Goal: Share content: Distribute website content to other platforms or users

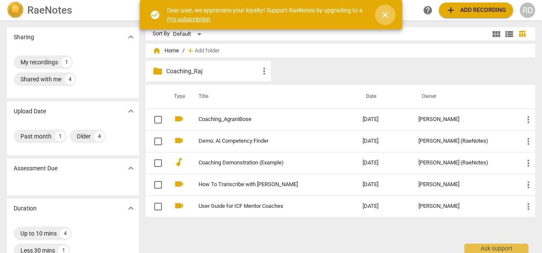
click at [383, 14] on span "close" at bounding box center [385, 15] width 10 height 10
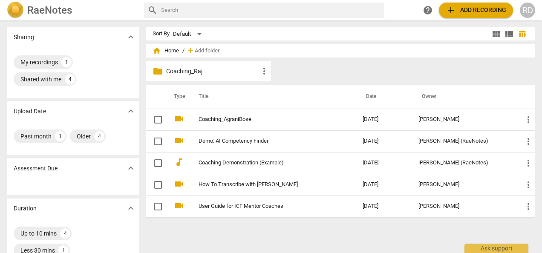
click at [470, 5] on span "add Add recording" at bounding box center [476, 10] width 61 height 10
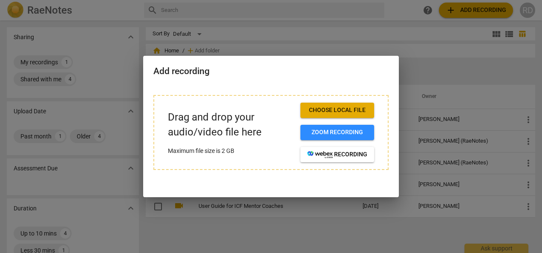
click at [425, 47] on div at bounding box center [271, 126] width 542 height 253
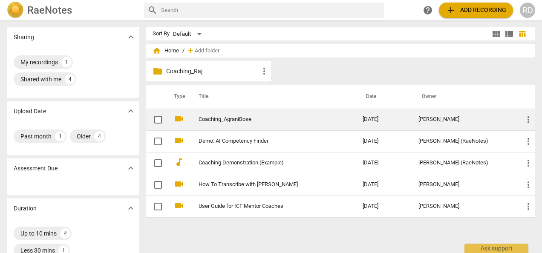
click at [227, 118] on link "Coaching_AgraniBose" at bounding box center [265, 119] width 133 height 6
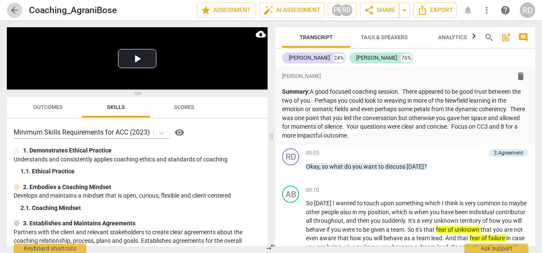
click at [11, 8] on span "arrow_back" at bounding box center [14, 10] width 10 height 10
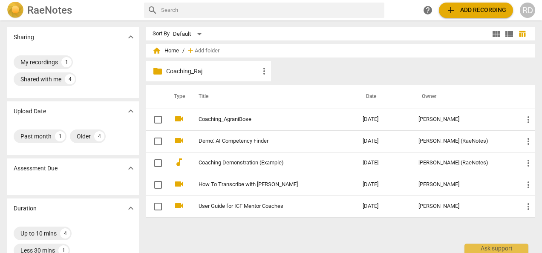
click at [43, 11] on h2 "RaeNotes" at bounding box center [49, 10] width 45 height 12
click at [11, 9] on img at bounding box center [15, 10] width 17 height 17
click at [46, 8] on h2 "RaeNotes" at bounding box center [49, 10] width 45 height 12
click at [531, 6] on div "RD" at bounding box center [527, 10] width 15 height 15
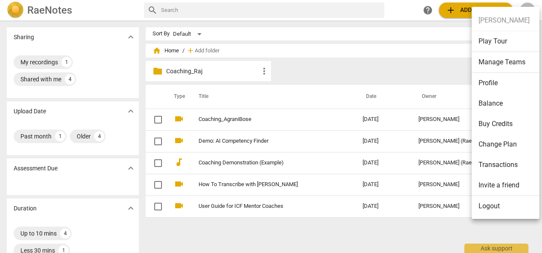
click at [457, 6] on div at bounding box center [271, 126] width 542 height 253
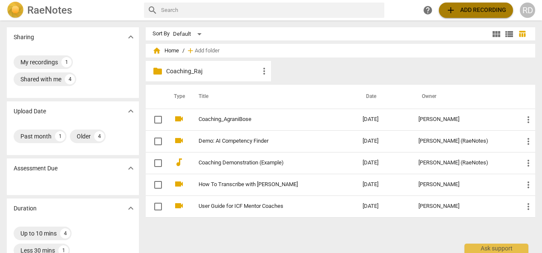
click at [455, 8] on span "add" at bounding box center [451, 10] width 10 height 10
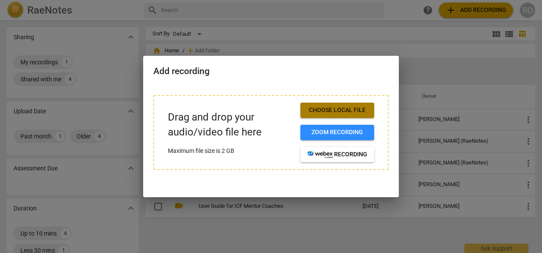
click at [332, 107] on span "Choose local file" at bounding box center [337, 110] width 60 height 9
click at [345, 112] on span "Choose local file" at bounding box center [337, 110] width 60 height 9
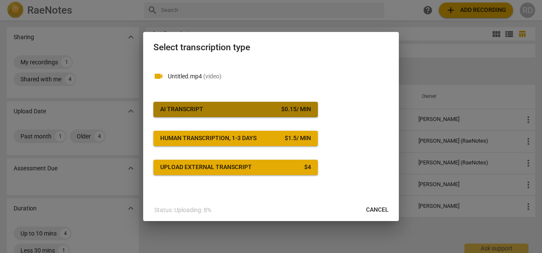
click at [268, 105] on button "AI Transcript $ 0.15 / min" at bounding box center [235, 109] width 165 height 15
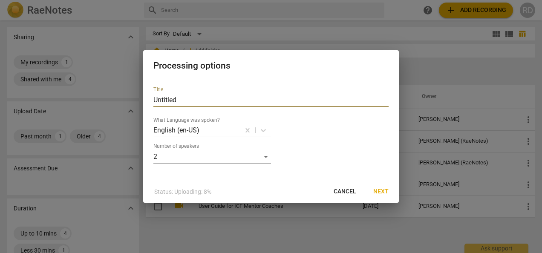
click at [195, 99] on input "Untitled" at bounding box center [270, 100] width 235 height 14
type input "U"
type input "[PERSON_NAME]"
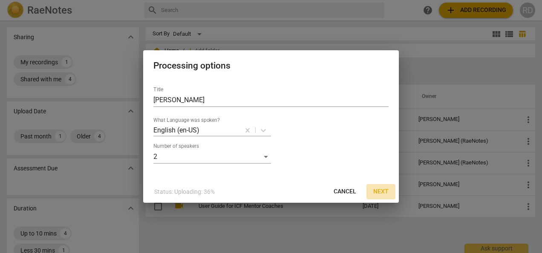
click at [382, 193] on span "Next" at bounding box center [380, 192] width 15 height 9
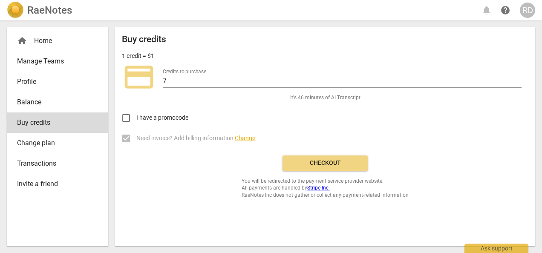
click at [318, 162] on span "Checkout" at bounding box center [325, 163] width 72 height 9
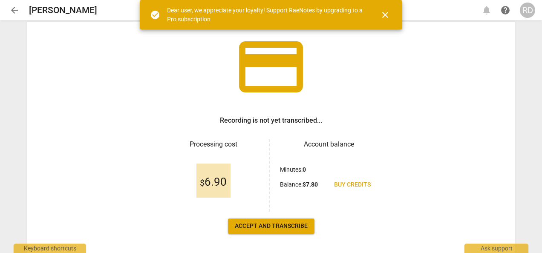
scroll to position [79, 0]
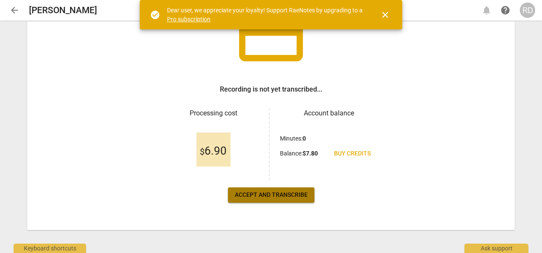
click at [274, 196] on span "Accept and transcribe" at bounding box center [271, 195] width 73 height 9
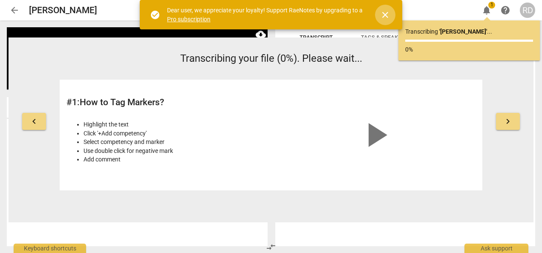
click at [385, 14] on span "close" at bounding box center [385, 15] width 10 height 10
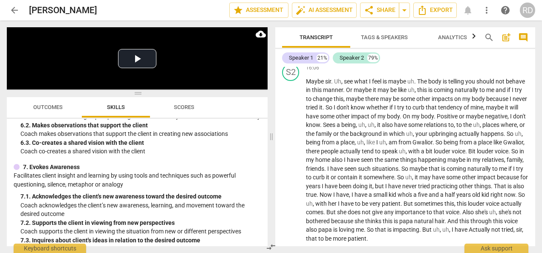
scroll to position [602, 0]
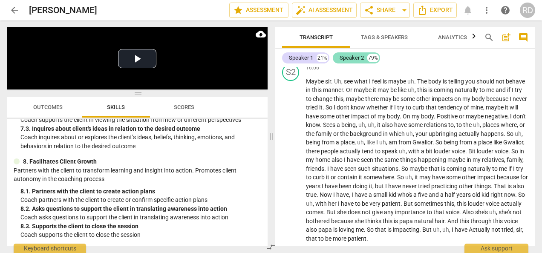
click at [349, 62] on div "Speaker 2" at bounding box center [352, 58] width 24 height 9
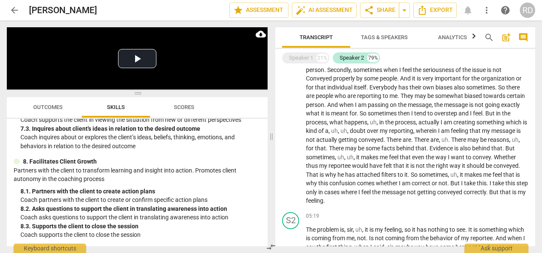
scroll to position [0, 0]
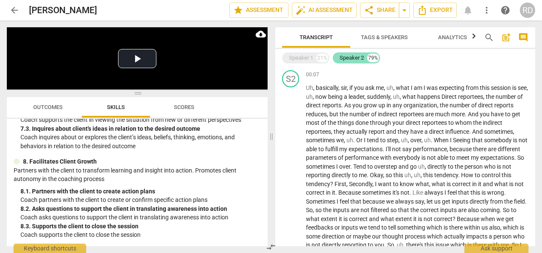
click at [358, 57] on div "Speaker 2" at bounding box center [352, 58] width 24 height 9
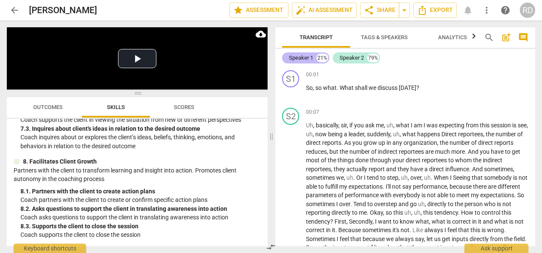
click at [304, 58] on div "Speaker 1" at bounding box center [301, 58] width 24 height 9
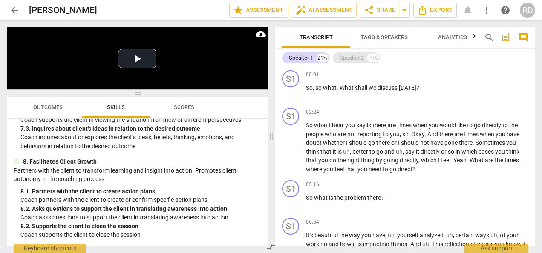
click at [355, 55] on div "Speaker 2" at bounding box center [352, 58] width 24 height 9
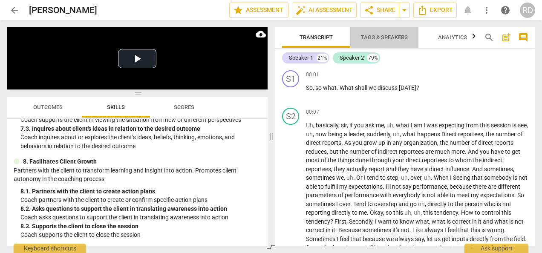
click at [388, 35] on span "Tags & Speakers" at bounding box center [384, 37] width 47 height 6
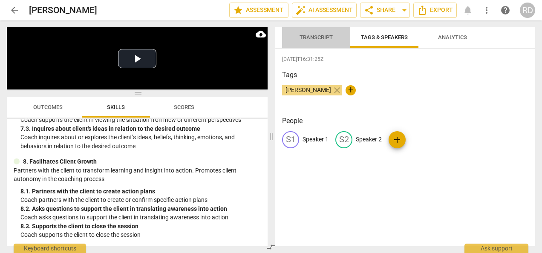
click at [317, 41] on span "Transcript" at bounding box center [316, 38] width 54 height 12
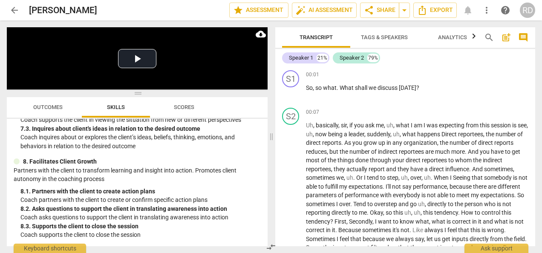
click at [385, 33] on span "Tags & Speakers" at bounding box center [384, 38] width 67 height 12
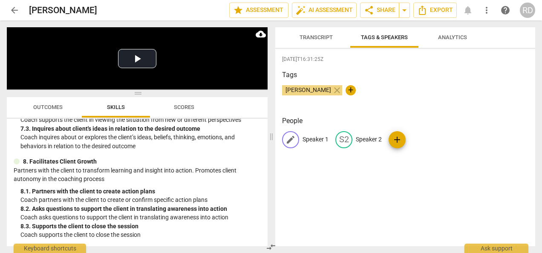
click at [310, 142] on p "Speaker 1" at bounding box center [316, 139] width 26 height 9
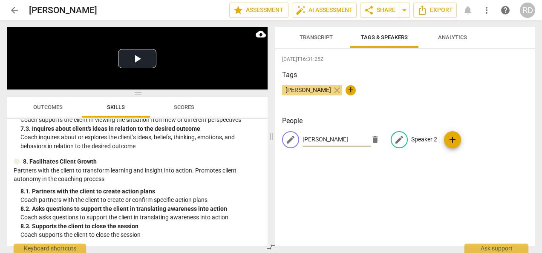
type input "[PERSON_NAME]"
click at [422, 139] on p "Speaker 2" at bounding box center [424, 139] width 26 height 9
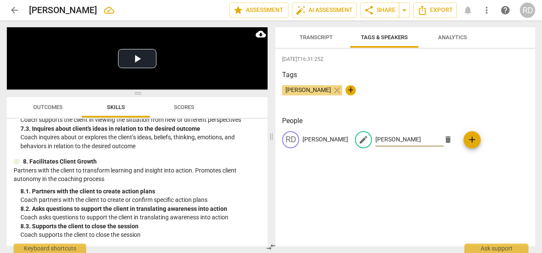
type input "[PERSON_NAME]"
click at [386, 89] on div "[PERSON_NAME] close +" at bounding box center [405, 93] width 246 height 17
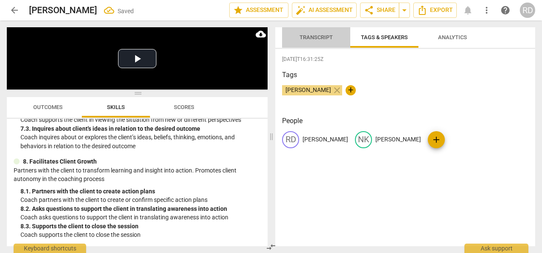
click at [319, 35] on span "Transcript" at bounding box center [316, 37] width 33 height 6
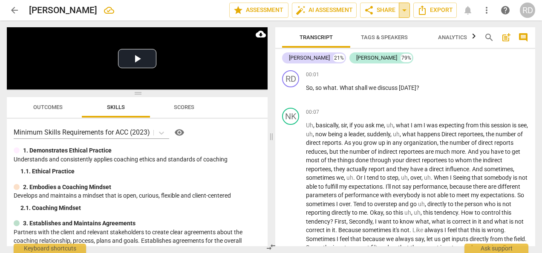
click at [403, 9] on span "arrow_drop_down" at bounding box center [404, 10] width 10 height 10
click at [382, 10] on span "share Share" at bounding box center [380, 10] width 32 height 10
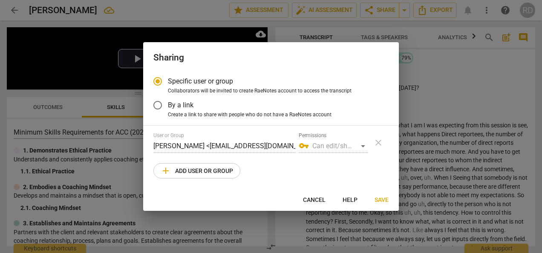
click at [201, 169] on span "add Add user or group" at bounding box center [197, 171] width 72 height 10
radio input "false"
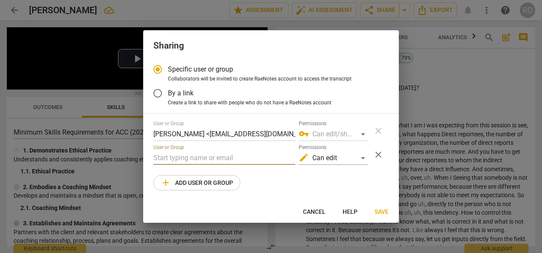
click at [200, 155] on input "text" at bounding box center [224, 158] width 142 height 14
paste input "[PERSON_NAME][EMAIL_ADDRESS][DOMAIN_NAME]"
type input "[PERSON_NAME][EMAIL_ADDRESS][DOMAIN_NAME]"
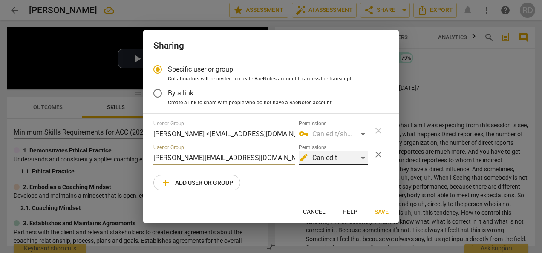
click at [355, 157] on div "edit Can edit" at bounding box center [333, 158] width 69 height 14
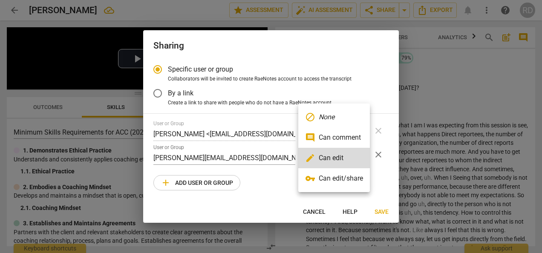
click at [373, 75] on div at bounding box center [271, 126] width 542 height 253
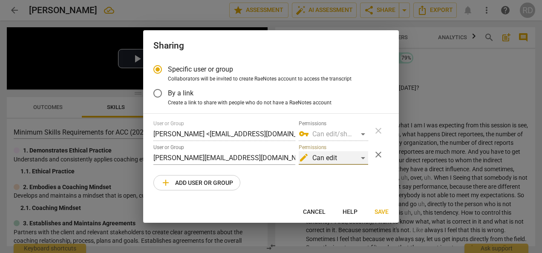
click at [343, 156] on div "edit Can edit" at bounding box center [333, 158] width 69 height 14
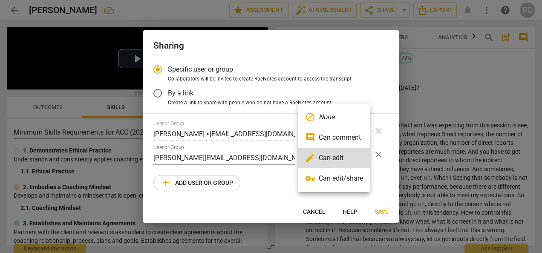
click at [338, 183] on li "vpn_key Can edit/share" at bounding box center [334, 178] width 72 height 20
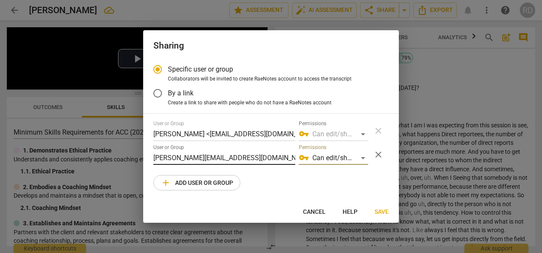
click at [243, 156] on input "[PERSON_NAME][EMAIL_ADDRESS][DOMAIN_NAME]" at bounding box center [224, 158] width 142 height 14
click at [373, 58] on div "Sharing" at bounding box center [271, 44] width 256 height 29
click at [380, 210] on span "Save" at bounding box center [382, 212] width 14 height 9
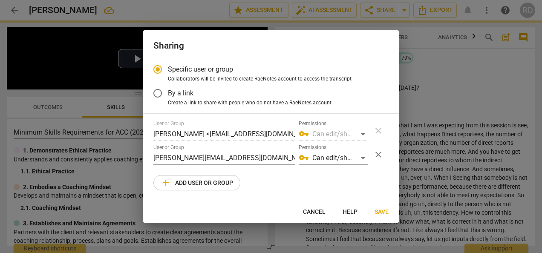
radio input "false"
type input "[PERSON_NAME] <[PERSON_NAME][EMAIL_ADDRESS][DOMAIN_NAME]>"
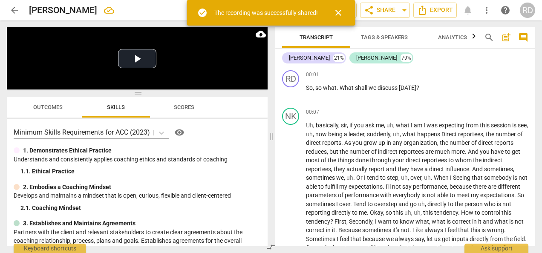
click at [333, 13] on span "close" at bounding box center [338, 13] width 10 height 10
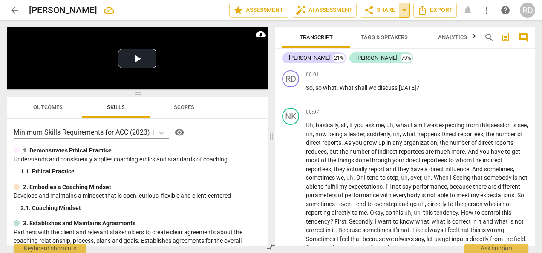
click at [408, 11] on span "arrow_drop_down" at bounding box center [404, 10] width 10 height 10
click at [368, 43] on span "Shared with 1 user" at bounding box center [370, 43] width 45 height 8
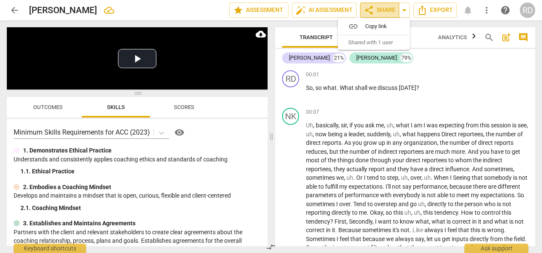
click at [384, 9] on span "share Share" at bounding box center [380, 10] width 32 height 10
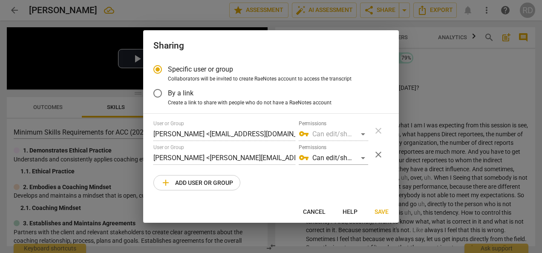
click at [417, 25] on div at bounding box center [271, 126] width 542 height 253
radio input "false"
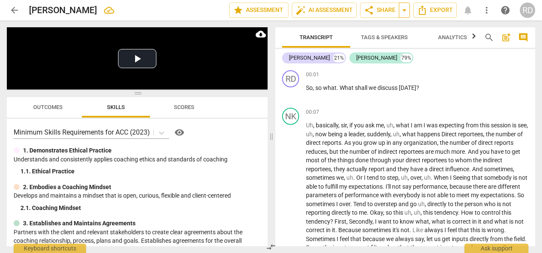
click at [407, 11] on span "arrow_drop_down" at bounding box center [404, 10] width 10 height 10
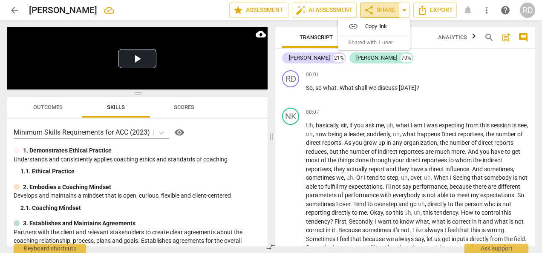
click at [379, 9] on span "share Share" at bounding box center [380, 10] width 32 height 10
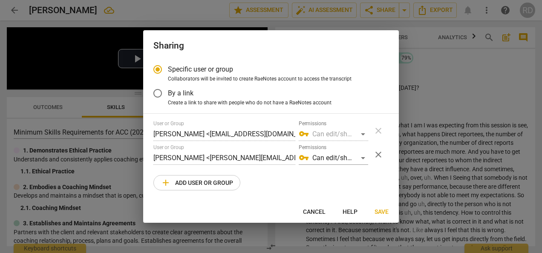
click at [433, 66] on div at bounding box center [271, 126] width 542 height 253
radio input "false"
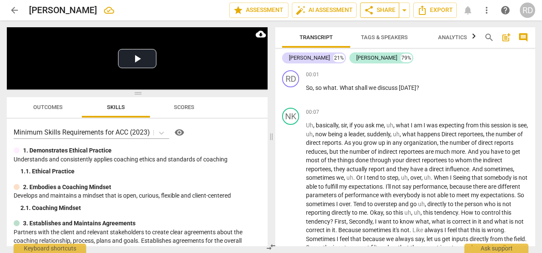
click at [388, 12] on span "share Share" at bounding box center [380, 10] width 32 height 10
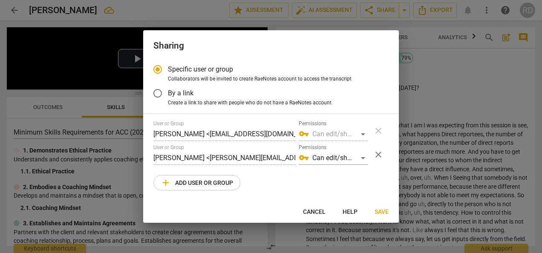
click at [440, 63] on div at bounding box center [271, 126] width 542 height 253
radio input "false"
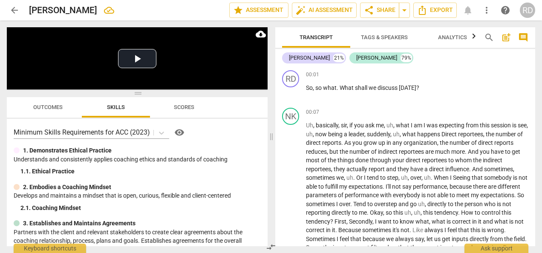
click at [12, 11] on span "arrow_back" at bounding box center [14, 10] width 10 height 10
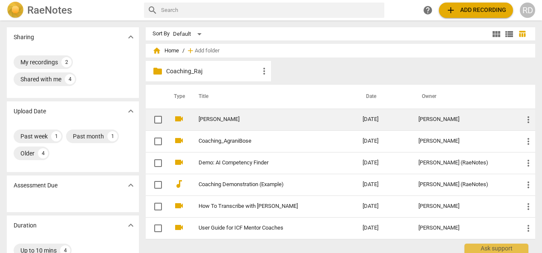
click at [243, 121] on link "[PERSON_NAME]" at bounding box center [265, 119] width 133 height 6
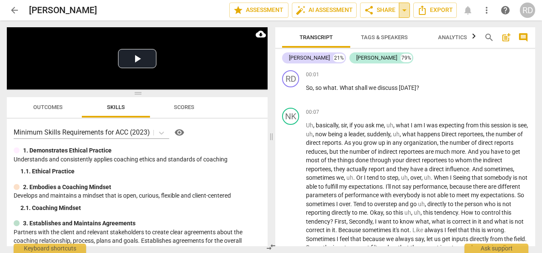
click at [409, 12] on span "arrow_drop_down" at bounding box center [404, 10] width 10 height 10
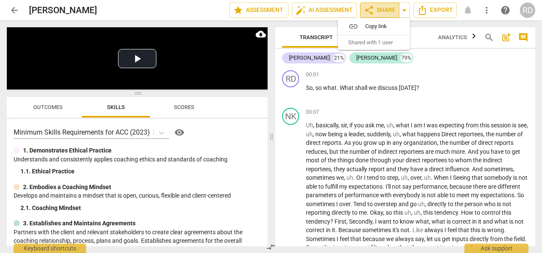
click at [378, 9] on span "share Share" at bounding box center [380, 10] width 32 height 10
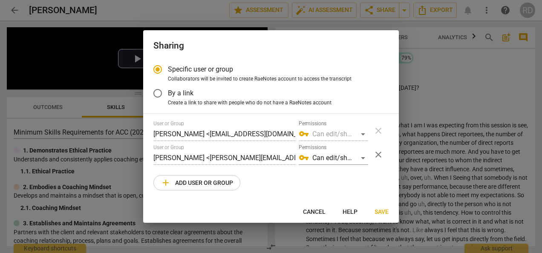
click at [436, 64] on div at bounding box center [271, 126] width 542 height 253
radio input "false"
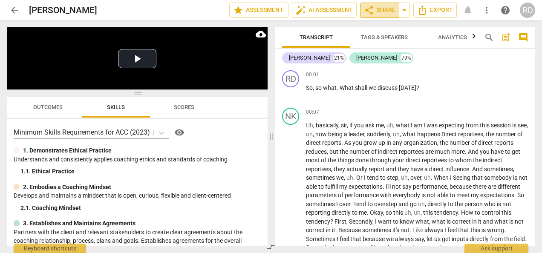
click at [385, 11] on span "share Share" at bounding box center [380, 10] width 32 height 10
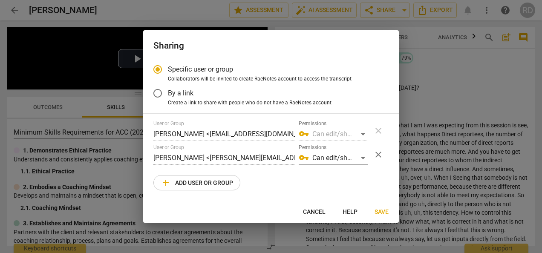
click at [433, 54] on div at bounding box center [271, 126] width 542 height 253
radio input "false"
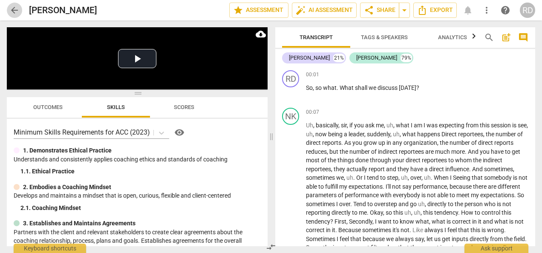
click at [12, 7] on span "arrow_back" at bounding box center [14, 10] width 10 height 10
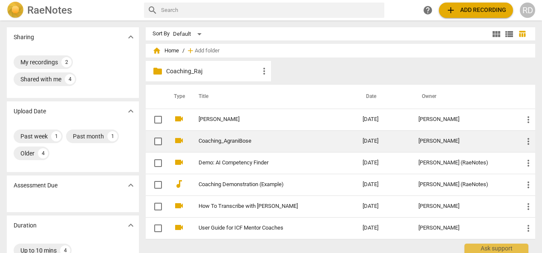
click at [249, 141] on link "Coaching_AgraniBose" at bounding box center [265, 141] width 133 height 6
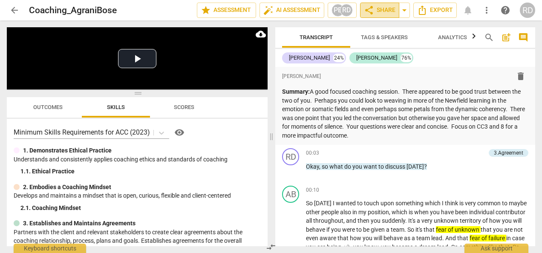
click at [385, 11] on span "share Share" at bounding box center [380, 10] width 32 height 10
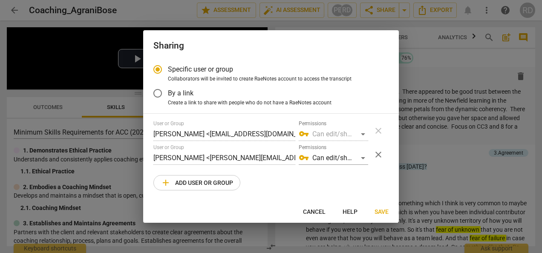
click at [438, 70] on div at bounding box center [271, 126] width 542 height 253
radio input "false"
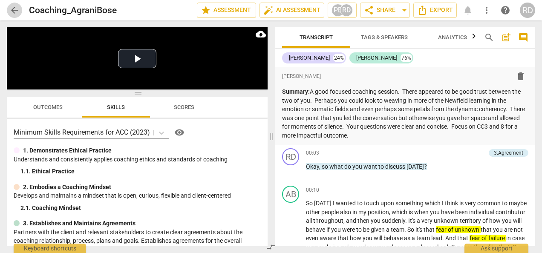
click at [16, 9] on span "arrow_back" at bounding box center [14, 10] width 10 height 10
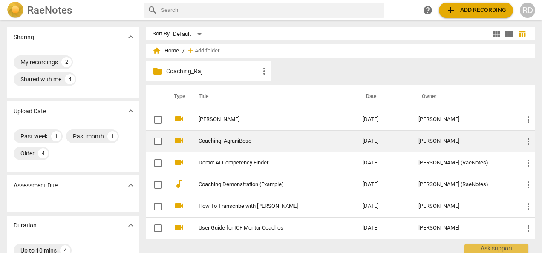
click at [229, 141] on link "Coaching_AgraniBose" at bounding box center [265, 141] width 133 height 6
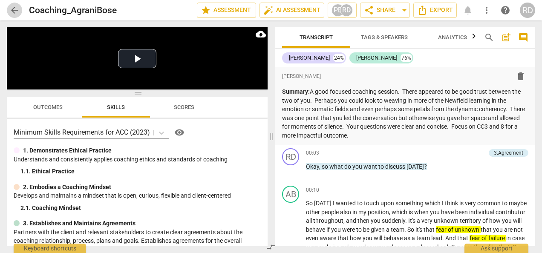
click at [14, 9] on span "arrow_back" at bounding box center [14, 10] width 10 height 10
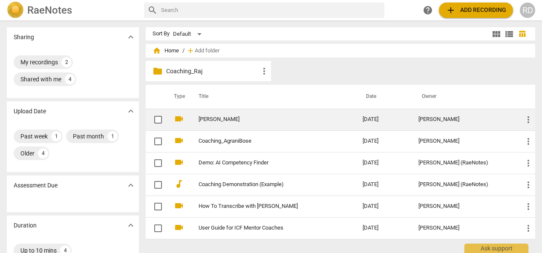
click at [227, 119] on link "[PERSON_NAME]" at bounding box center [265, 119] width 133 height 6
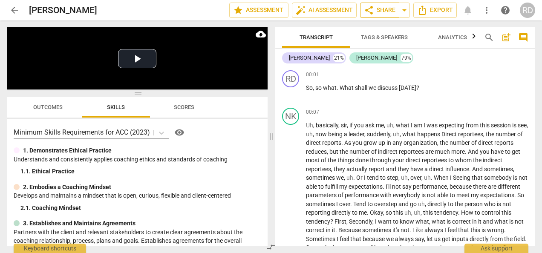
click at [385, 9] on span "share Share" at bounding box center [380, 10] width 32 height 10
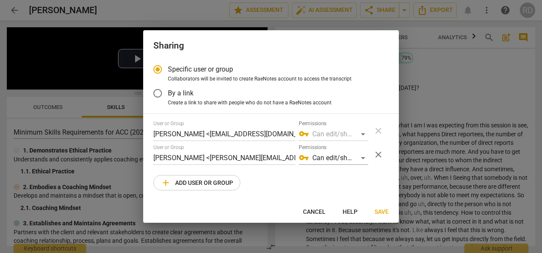
click at [417, 27] on div at bounding box center [271, 126] width 542 height 253
radio input "false"
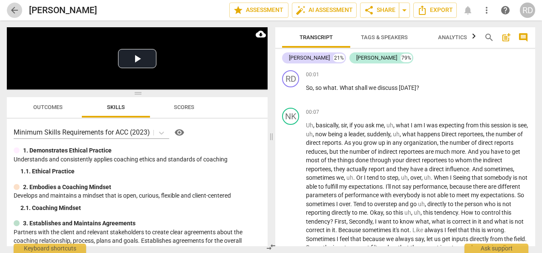
click at [11, 11] on span "arrow_back" at bounding box center [14, 10] width 10 height 10
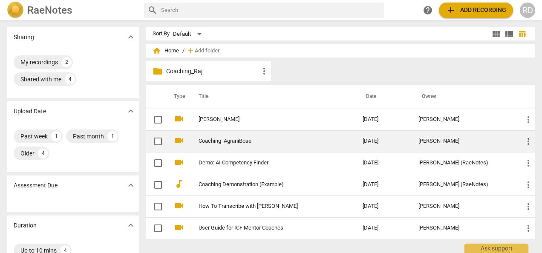
click at [226, 142] on link "Coaching_AgraniBose" at bounding box center [265, 141] width 133 height 6
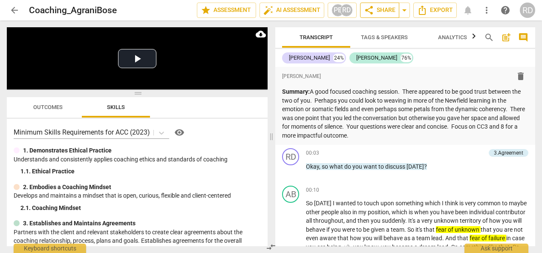
click at [379, 11] on span "share Share" at bounding box center [380, 10] width 32 height 10
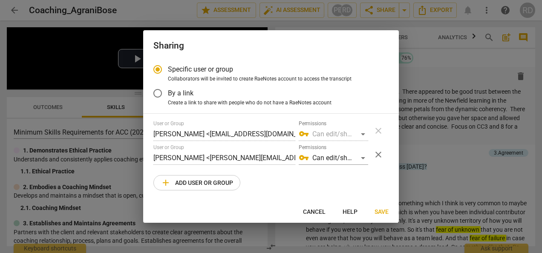
click at [412, 24] on div at bounding box center [271, 126] width 542 height 253
radio input "false"
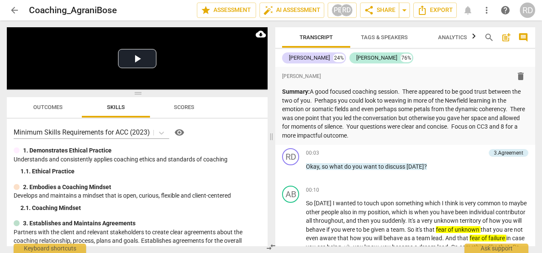
click at [13, 8] on span "arrow_back" at bounding box center [14, 10] width 10 height 10
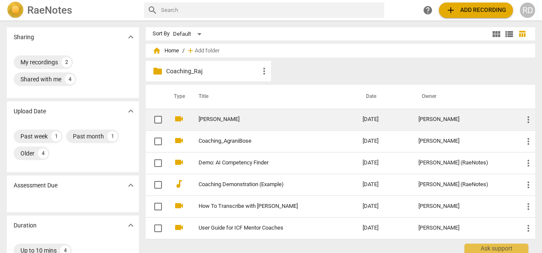
click at [220, 120] on link "[PERSON_NAME]" at bounding box center [265, 119] width 133 height 6
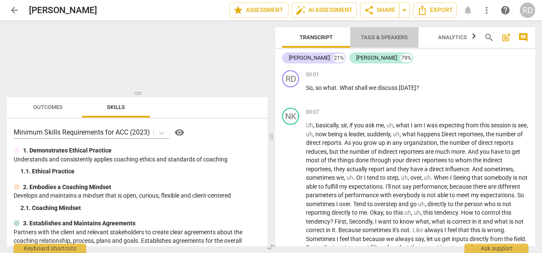
click at [384, 40] on span "Tags & Speakers" at bounding box center [384, 37] width 47 height 6
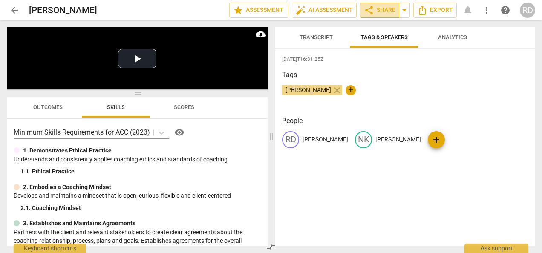
click at [379, 11] on span "share Share" at bounding box center [380, 10] width 32 height 10
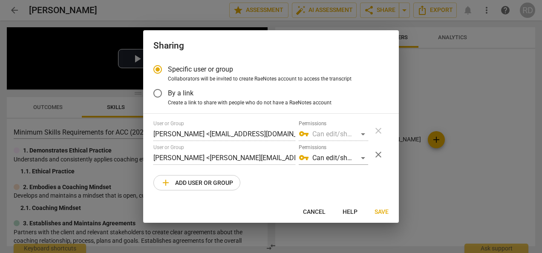
click at [356, 25] on div at bounding box center [271, 126] width 542 height 253
radio input "false"
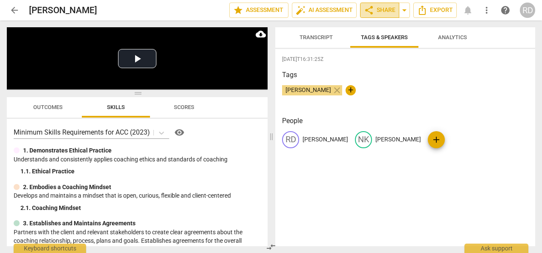
click at [375, 14] on span "share Share" at bounding box center [380, 10] width 32 height 10
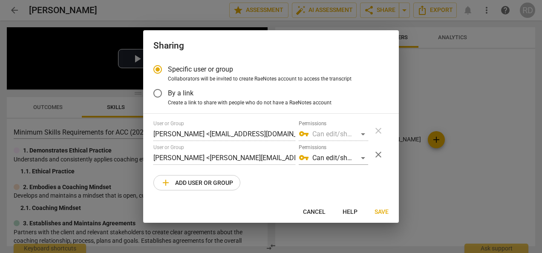
click at [403, 18] on div at bounding box center [271, 126] width 542 height 253
radio input "false"
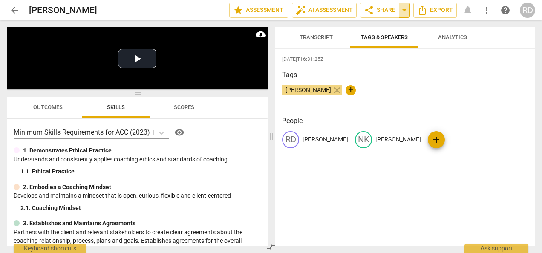
click at [404, 14] on span "arrow_drop_down" at bounding box center [404, 10] width 10 height 10
click at [14, 10] on span "arrow_back" at bounding box center [14, 10] width 10 height 10
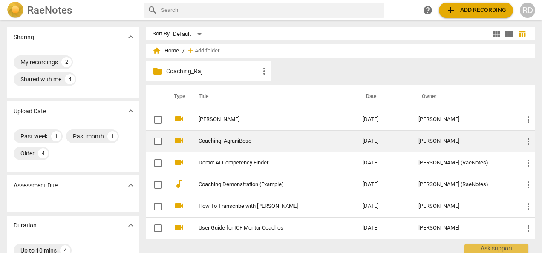
click at [240, 142] on link "Coaching_AgraniBose" at bounding box center [265, 141] width 133 height 6
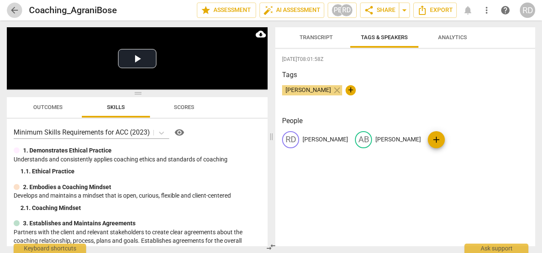
click at [14, 8] on span "arrow_back" at bounding box center [14, 10] width 10 height 10
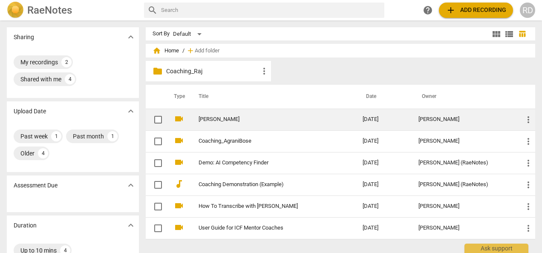
click at [217, 117] on link "[PERSON_NAME]" at bounding box center [265, 119] width 133 height 6
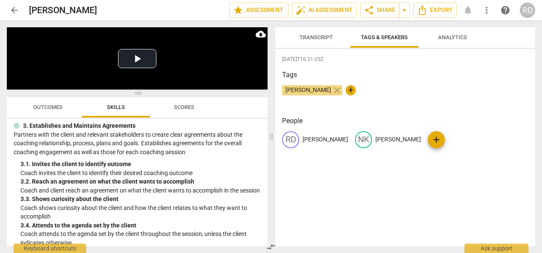
scroll to position [98, 0]
click at [183, 107] on span "Scores" at bounding box center [184, 107] width 20 height 6
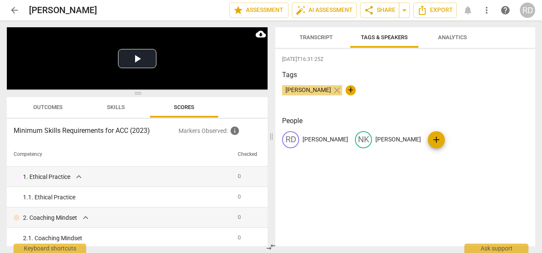
click at [112, 110] on span "Skills" at bounding box center [116, 107] width 18 height 6
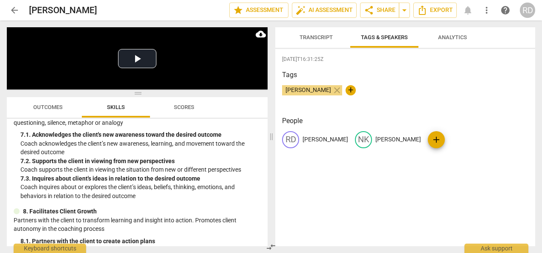
scroll to position [602, 0]
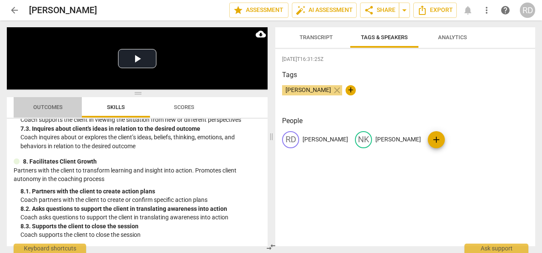
click at [41, 111] on span "Outcomes" at bounding box center [48, 108] width 50 height 12
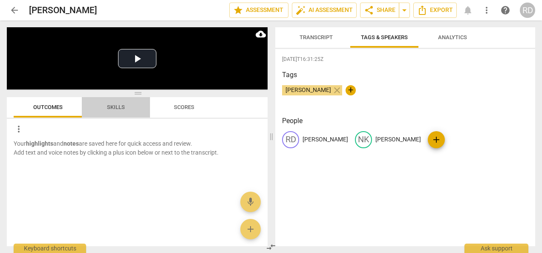
click at [127, 110] on span "Skills" at bounding box center [116, 108] width 38 height 12
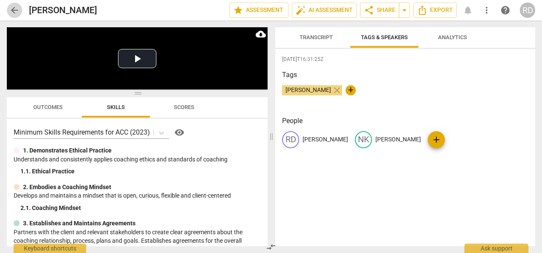
click at [13, 11] on span "arrow_back" at bounding box center [14, 10] width 10 height 10
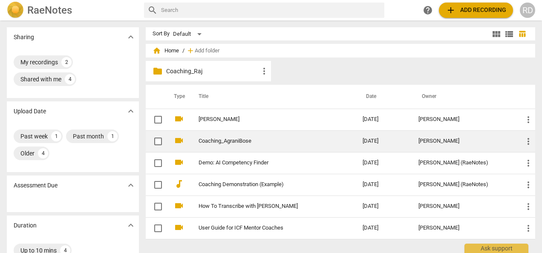
click at [226, 143] on link "Coaching_AgraniBose" at bounding box center [265, 141] width 133 height 6
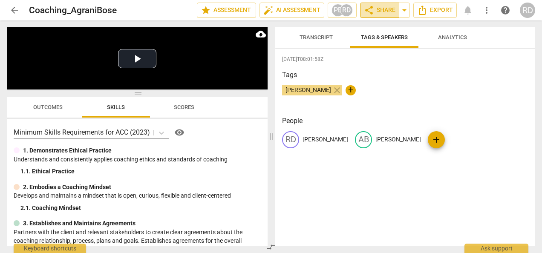
click at [386, 11] on span "share Share" at bounding box center [380, 10] width 32 height 10
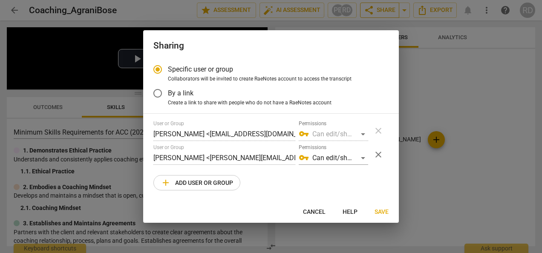
click at [386, 11] on div at bounding box center [271, 126] width 542 height 253
radio input "false"
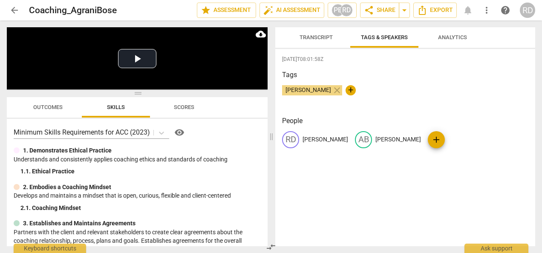
click at [14, 10] on span "arrow_back" at bounding box center [14, 10] width 10 height 10
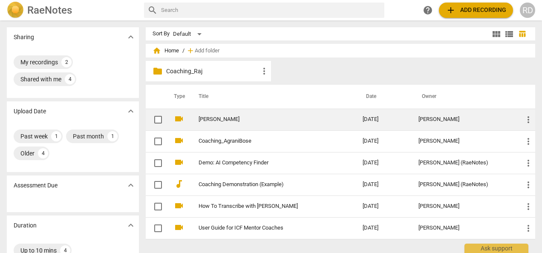
click at [225, 115] on td "[PERSON_NAME]" at bounding box center [272, 120] width 168 height 22
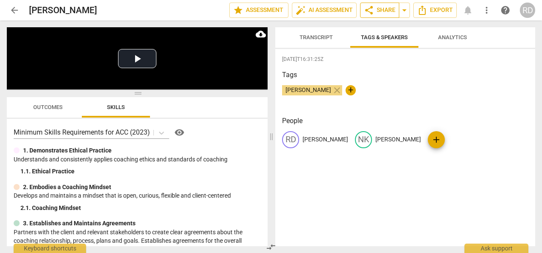
click at [381, 11] on span "share Share" at bounding box center [380, 10] width 32 height 10
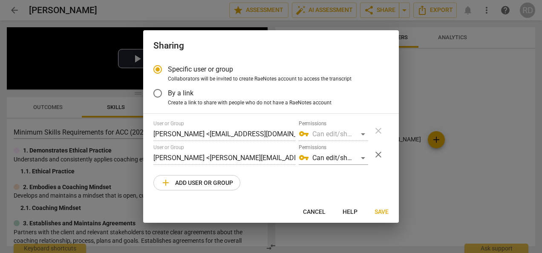
click at [419, 29] on div at bounding box center [271, 126] width 542 height 253
radio input "false"
